Goal: Find contact information: Find contact information

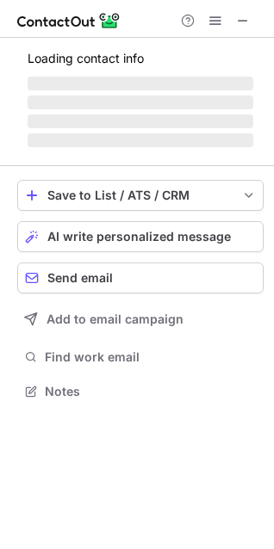
scroll to position [389, 274]
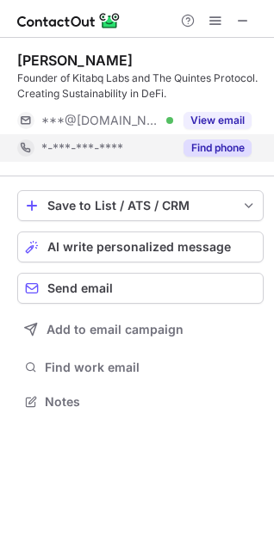
click at [237, 146] on button "Find phone" at bounding box center [217, 147] width 68 height 17
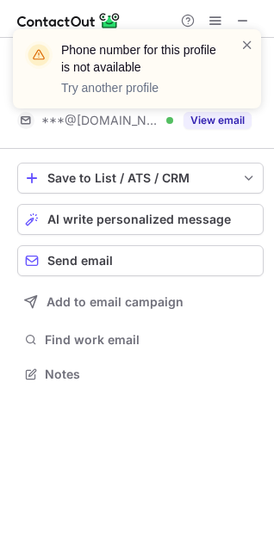
scroll to position [361, 274]
click at [242, 46] on span at bounding box center [247, 44] width 14 height 17
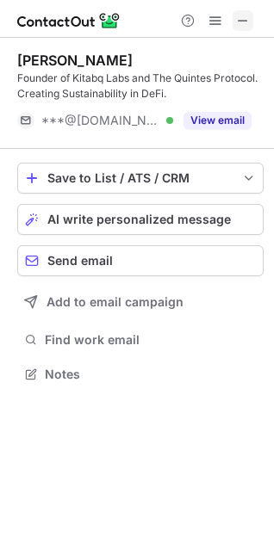
click at [233, 14] on button at bounding box center [242, 20] width 21 height 21
